Goal: Task Accomplishment & Management: Use online tool/utility

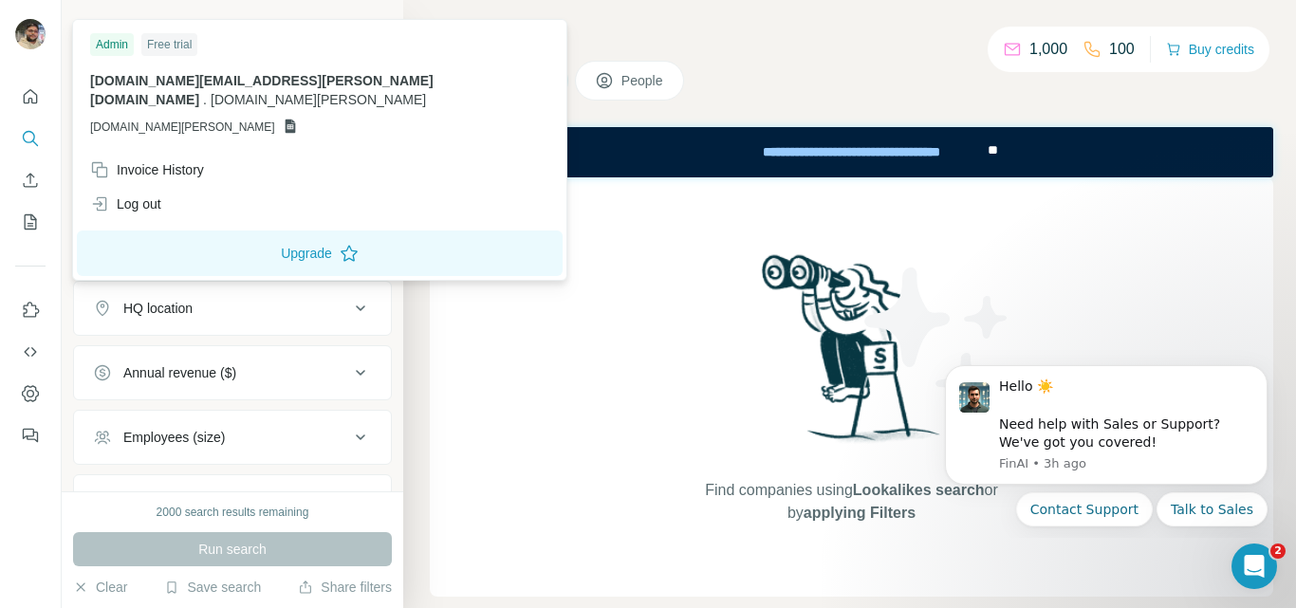
click at [285, 120] on icon at bounding box center [290, 127] width 10 height 14
drag, startPoint x: 99, startPoint y: 102, endPoint x: 214, endPoint y: 99, distance: 115.8
click at [214, 99] on div "brown.michael.pa@gmail.com . brown.michael.pa GSHEETSBROWN.MICHAEL.PA" at bounding box center [319, 103] width 459 height 65
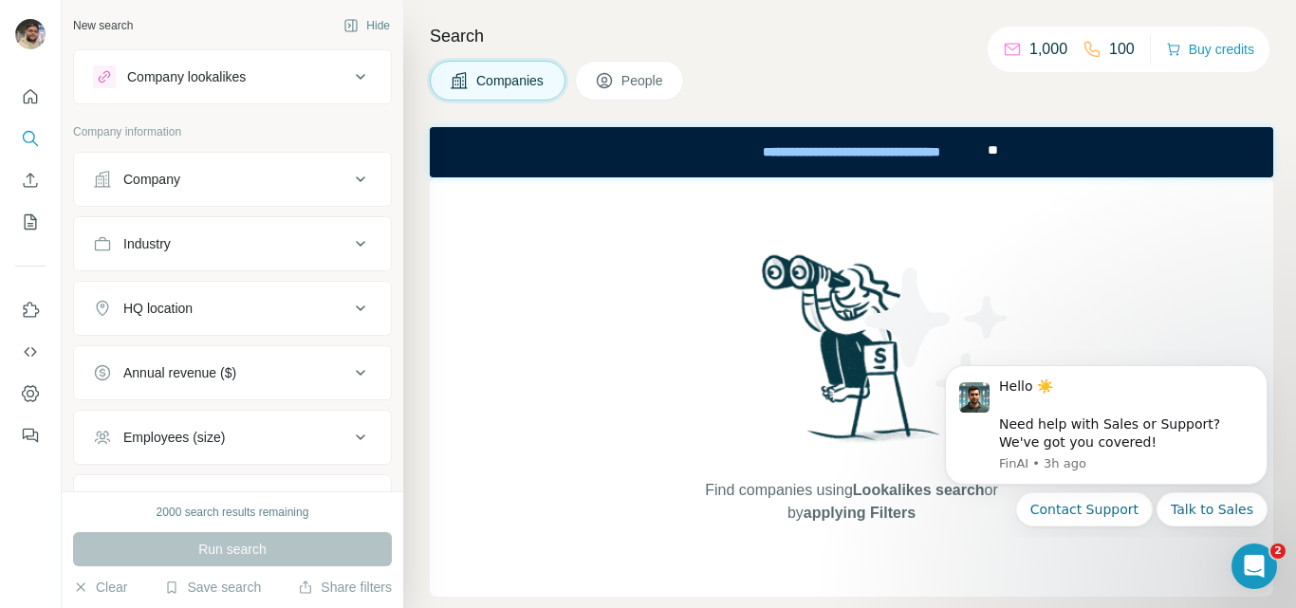
click at [817, 72] on div "Companies People" at bounding box center [851, 81] width 843 height 40
click at [45, 225] on button "My lists" at bounding box center [30, 222] width 30 height 34
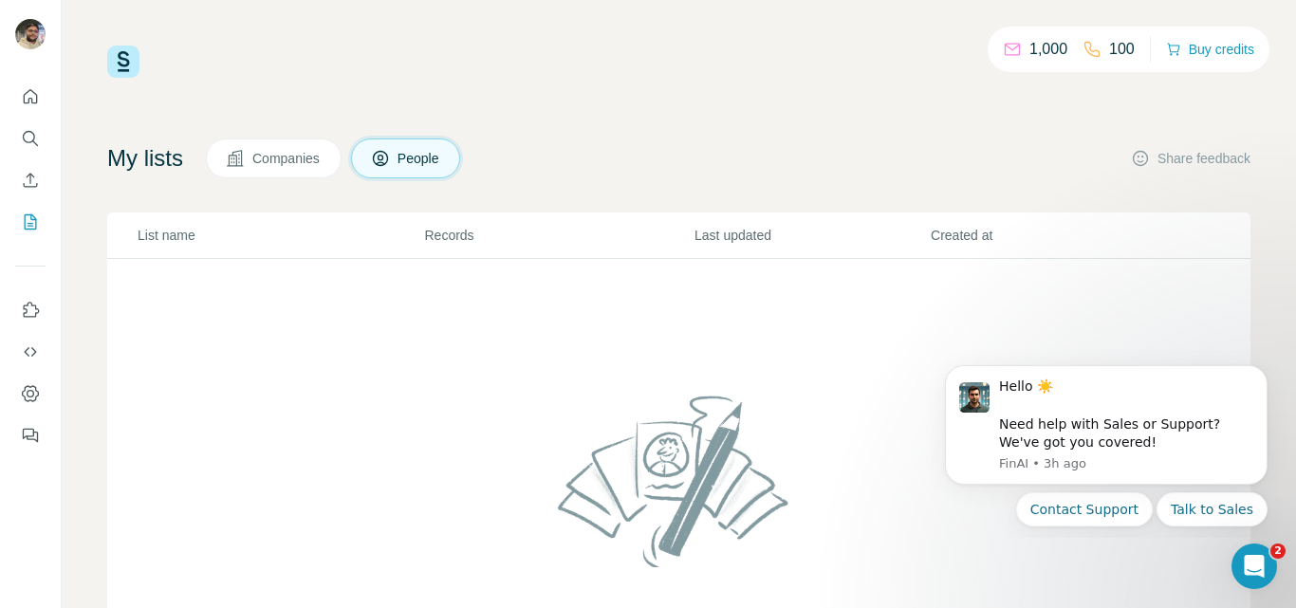
click at [285, 159] on span "Companies" at bounding box center [286, 158] width 69 height 19
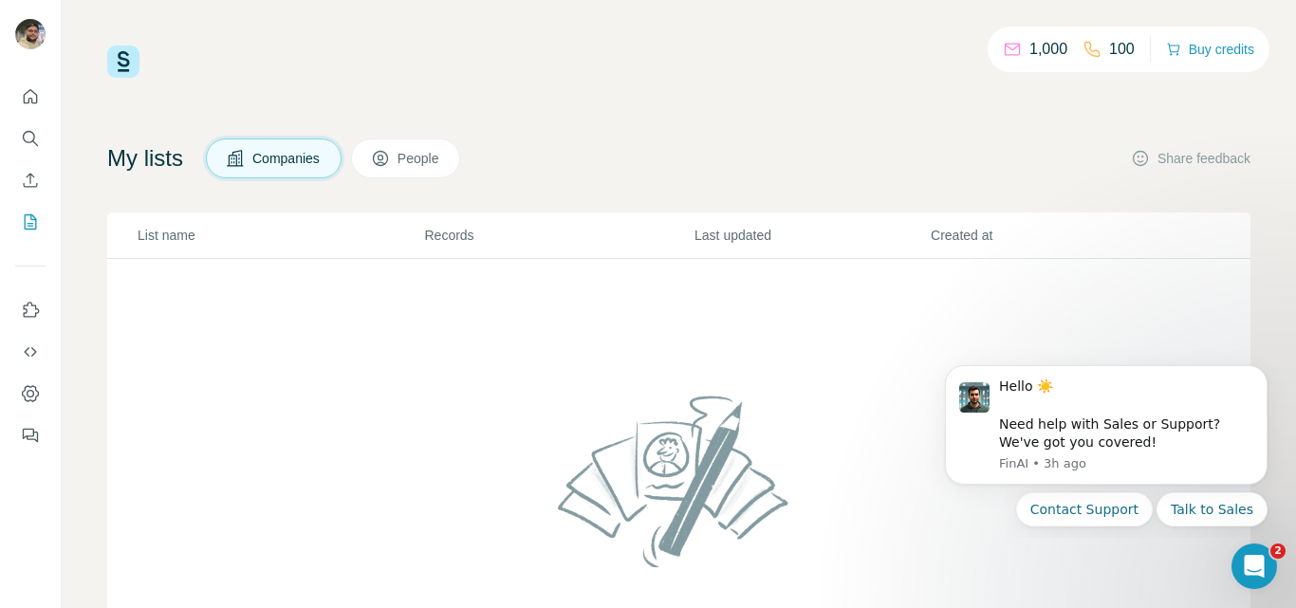
click at [386, 143] on button "People" at bounding box center [406, 159] width 110 height 40
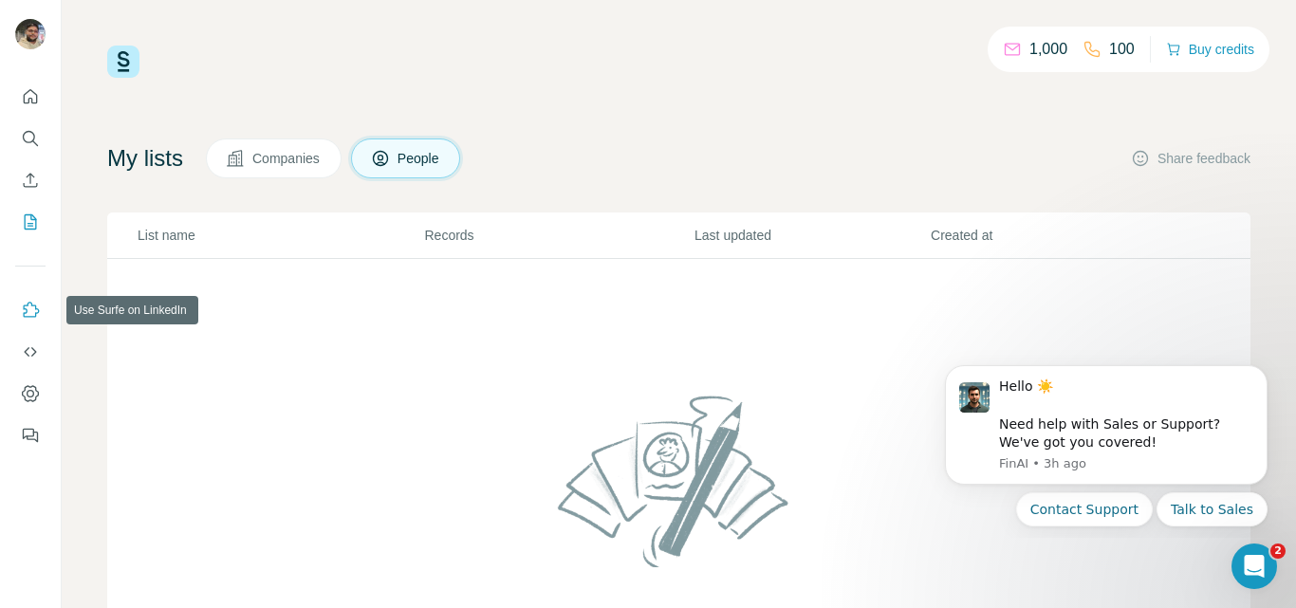
click at [28, 320] on button "Use Surfe on LinkedIn" at bounding box center [30, 310] width 30 height 34
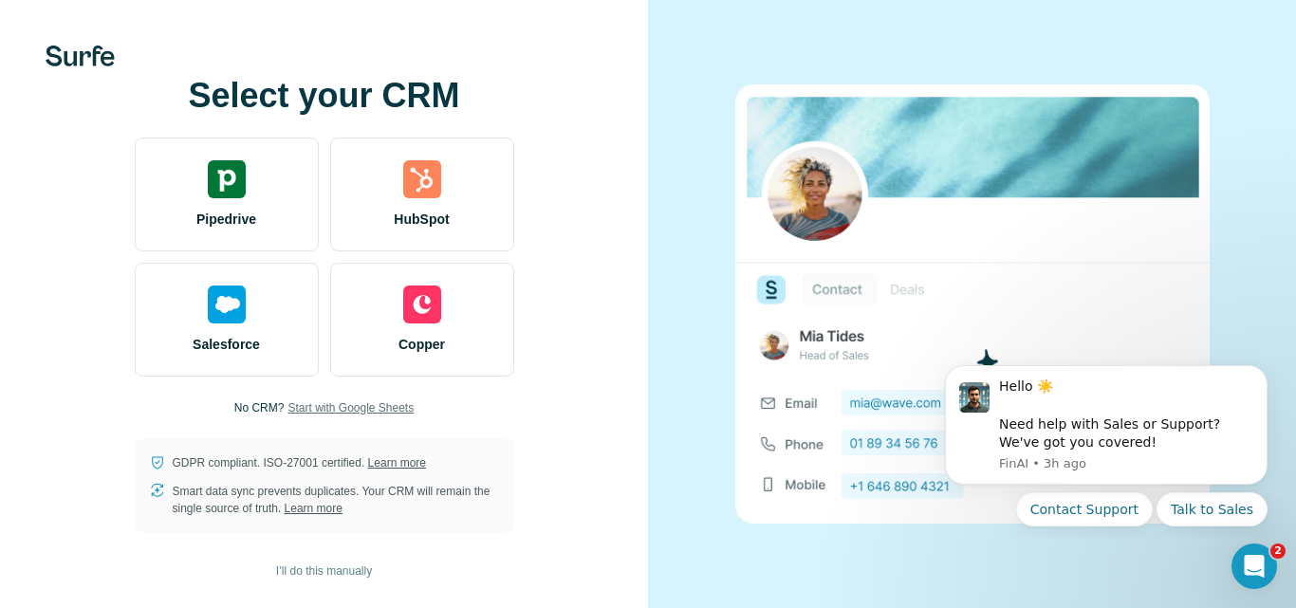
click at [362, 413] on span "Start with Google Sheets" at bounding box center [350, 407] width 126 height 17
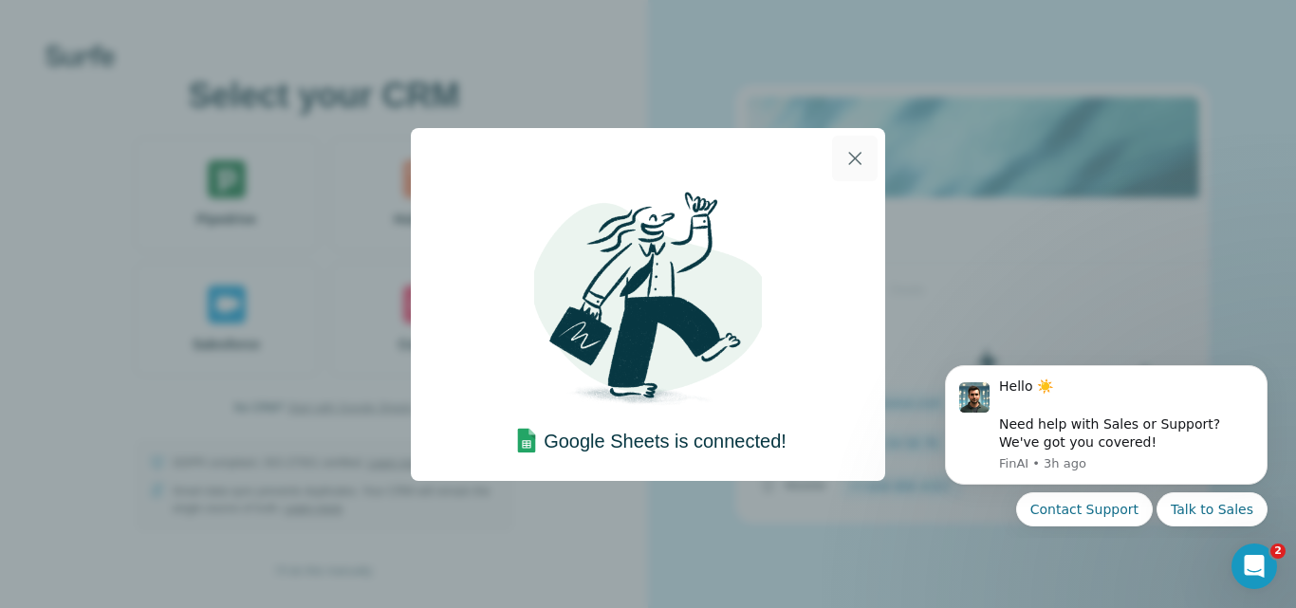
click at [856, 158] on icon "button" at bounding box center [854, 158] width 13 height 13
